Goal: Transaction & Acquisition: Purchase product/service

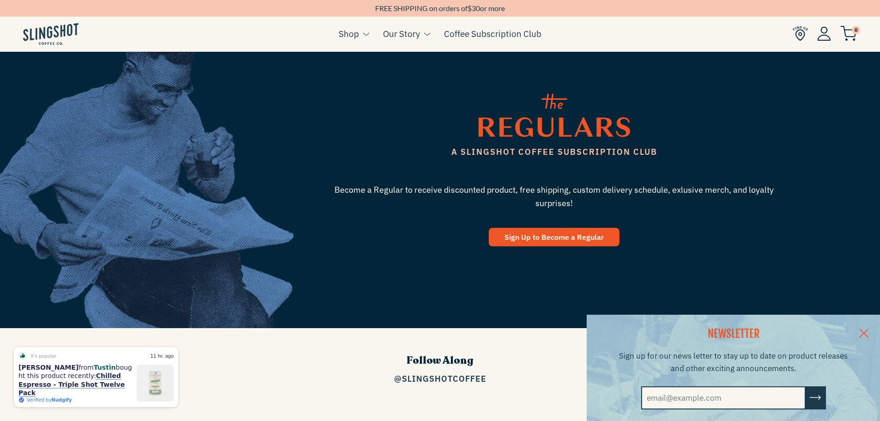
scroll to position [1247, 0]
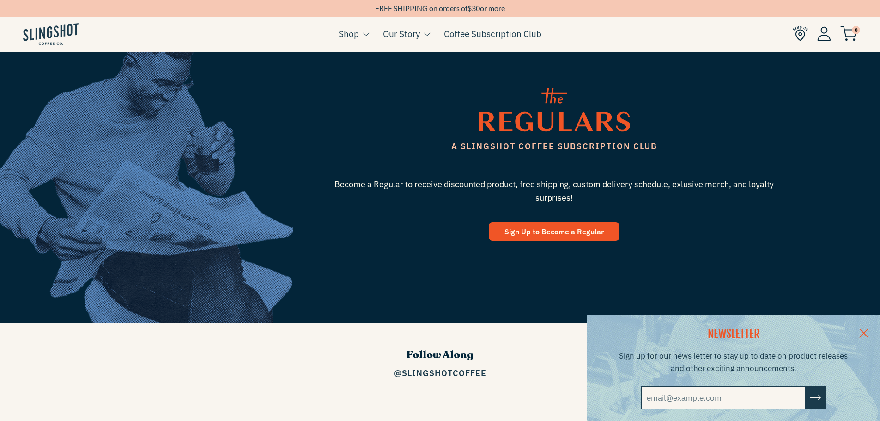
click at [867, 332] on link at bounding box center [863, 332] width 32 height 36
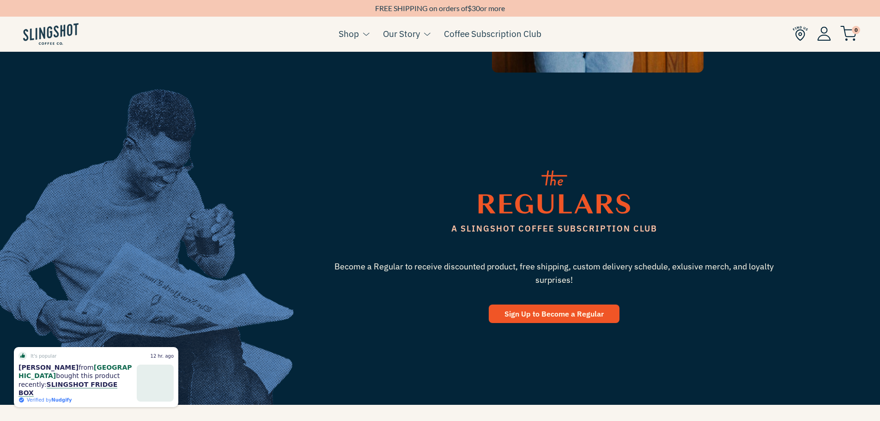
scroll to position [1441, 0]
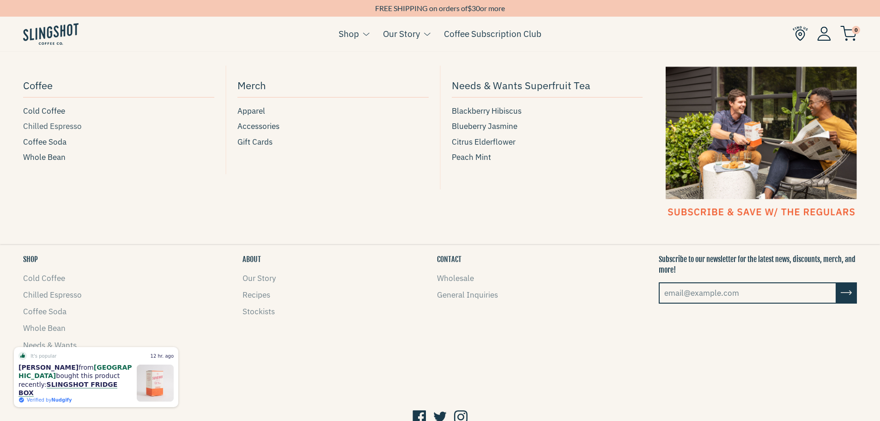
click at [50, 124] on span "Chilled Espresso" at bounding box center [52, 126] width 59 height 12
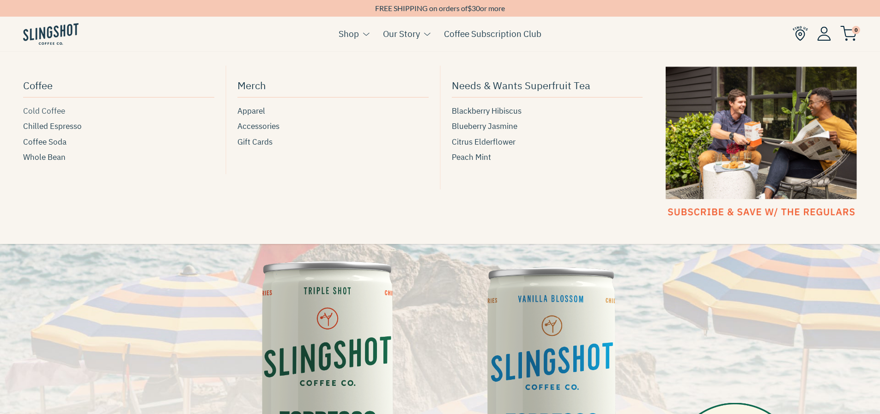
click at [32, 107] on span "Cold Coffee" at bounding box center [44, 111] width 42 height 12
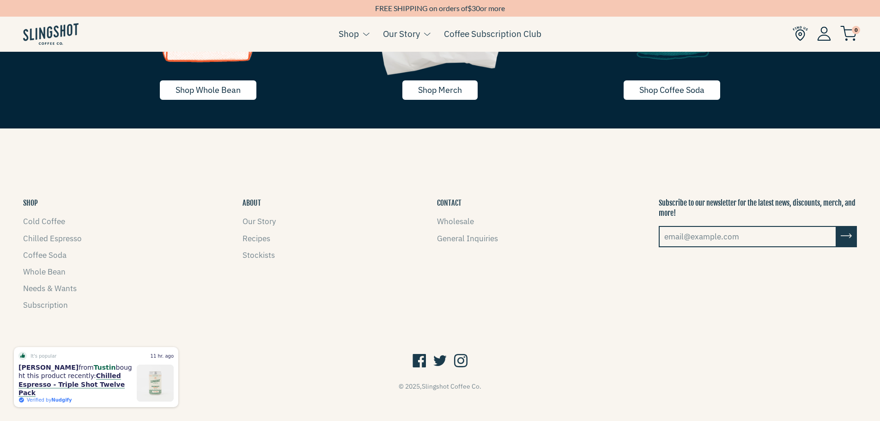
scroll to position [2149, 0]
